Goal: Task Accomplishment & Management: Use online tool/utility

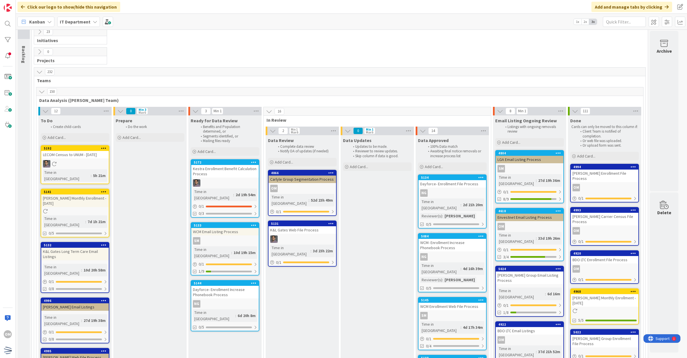
scroll to position [36, 0]
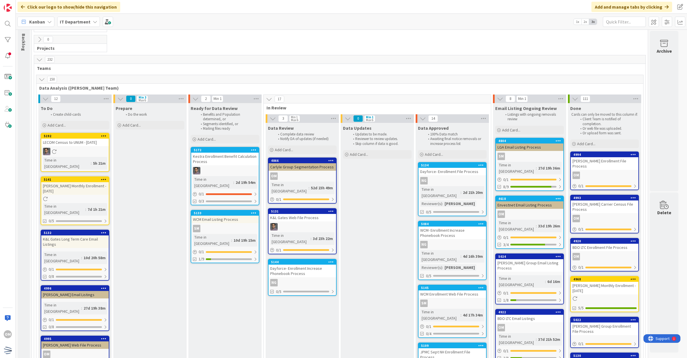
click at [321, 264] on div "Dayforce- Enrollment Increase Phonebook Process" at bounding box center [302, 270] width 68 height 13
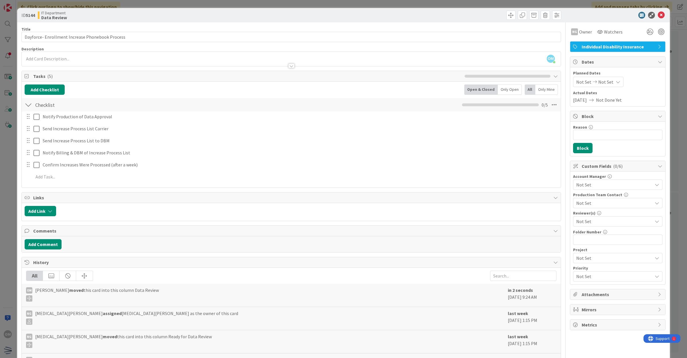
click at [591, 223] on span "Not Set" at bounding box center [614, 221] width 76 height 7
click at [587, 243] on span "Olivia Mathern" at bounding box center [598, 245] width 34 height 9
click at [657, 14] on icon at bounding box center [660, 15] width 7 height 7
